Goal: Information Seeking & Learning: Understand process/instructions

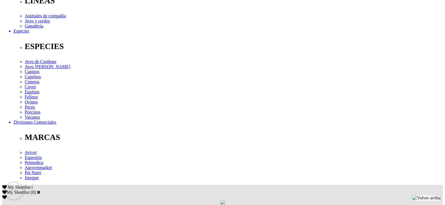
scroll to position [225, 0]
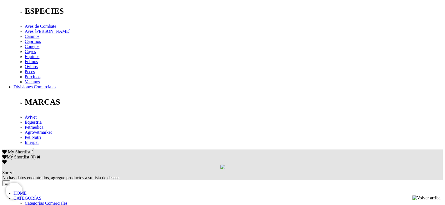
drag, startPoint x: 67, startPoint y: 64, endPoint x: 115, endPoint y: 58, distance: 48.7
drag, startPoint x: 103, startPoint y: 64, endPoint x: 69, endPoint y: 70, distance: 34.7
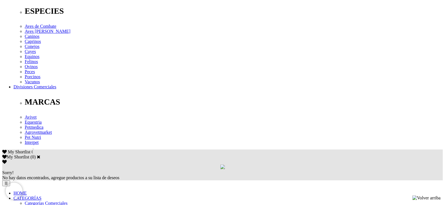
drag, startPoint x: 66, startPoint y: 63, endPoint x: 103, endPoint y: 61, distance: 36.6
copy div "1 mL/5 kg de p.v.,"
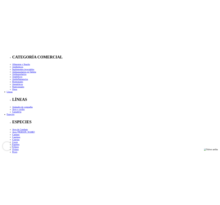
scroll to position [141, 0]
